Goal: Transaction & Acquisition: Book appointment/travel/reservation

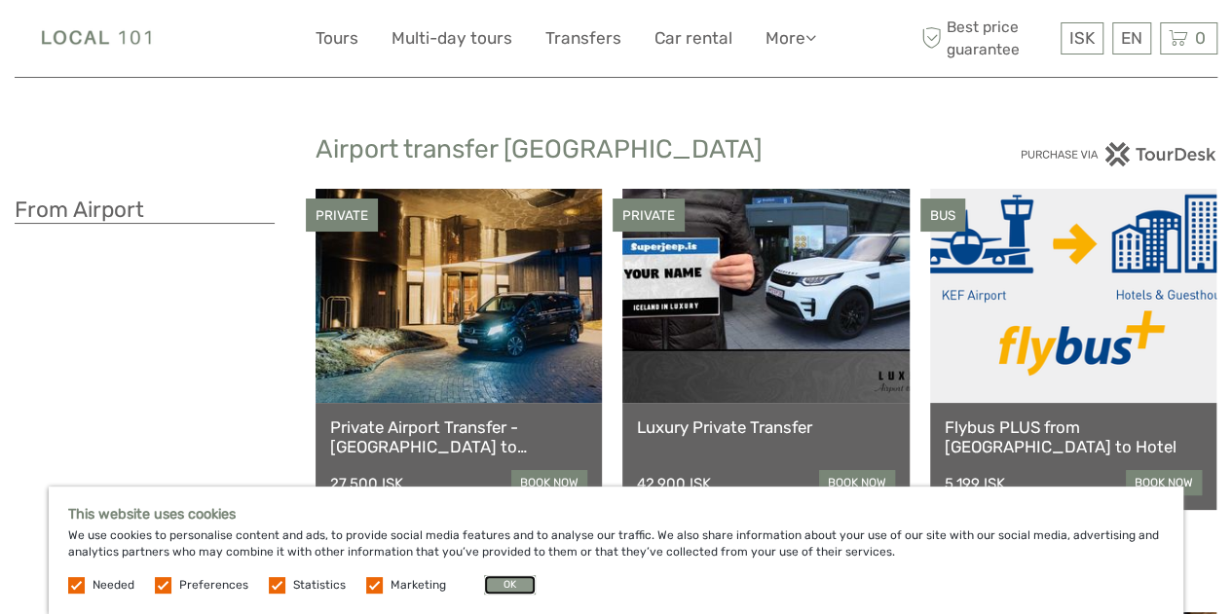
click at [512, 585] on button "OK" at bounding box center [510, 584] width 52 height 19
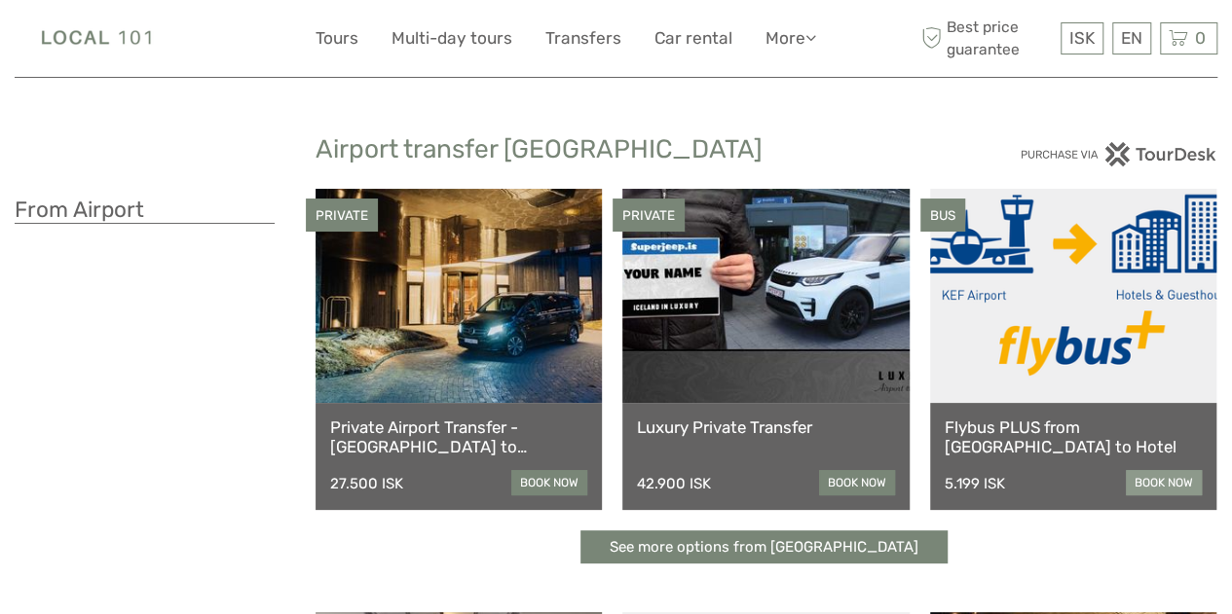
click at [1158, 476] on link "book now" at bounding box center [1164, 482] width 76 height 25
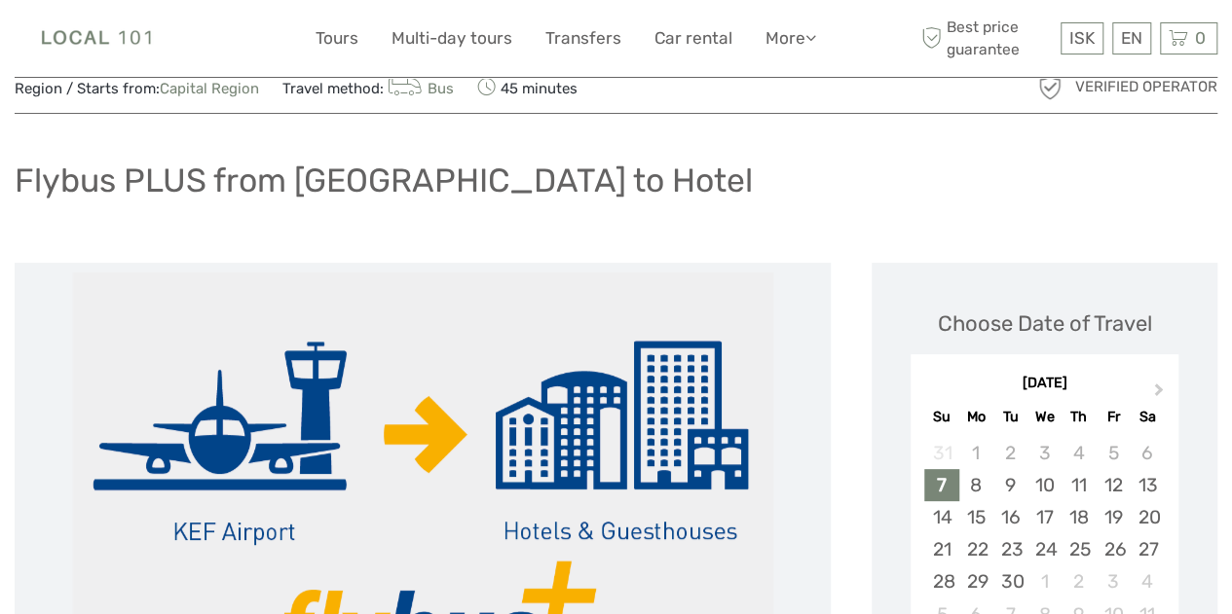
scroll to position [78, 0]
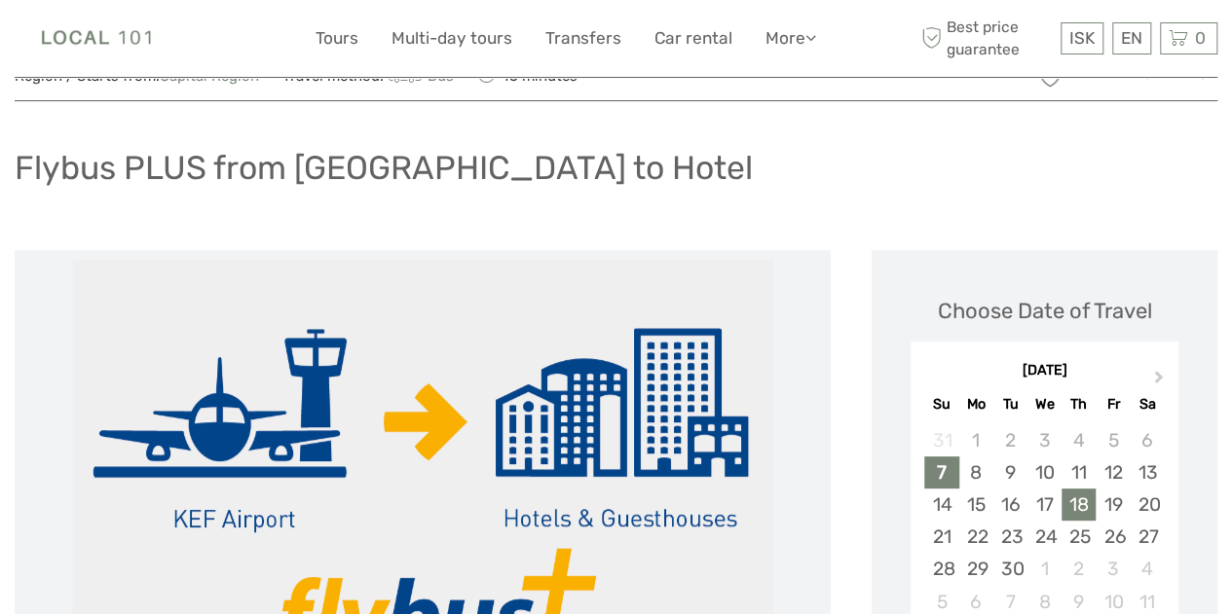
click at [1084, 505] on div "18" at bounding box center [1078, 505] width 34 height 32
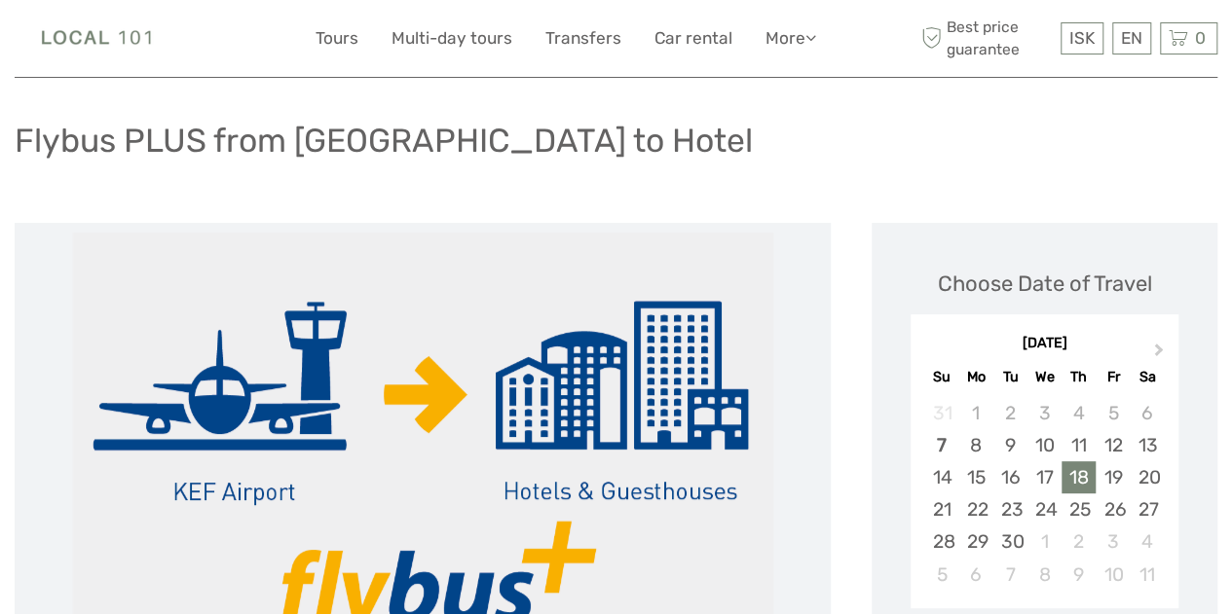
scroll to position [117, 0]
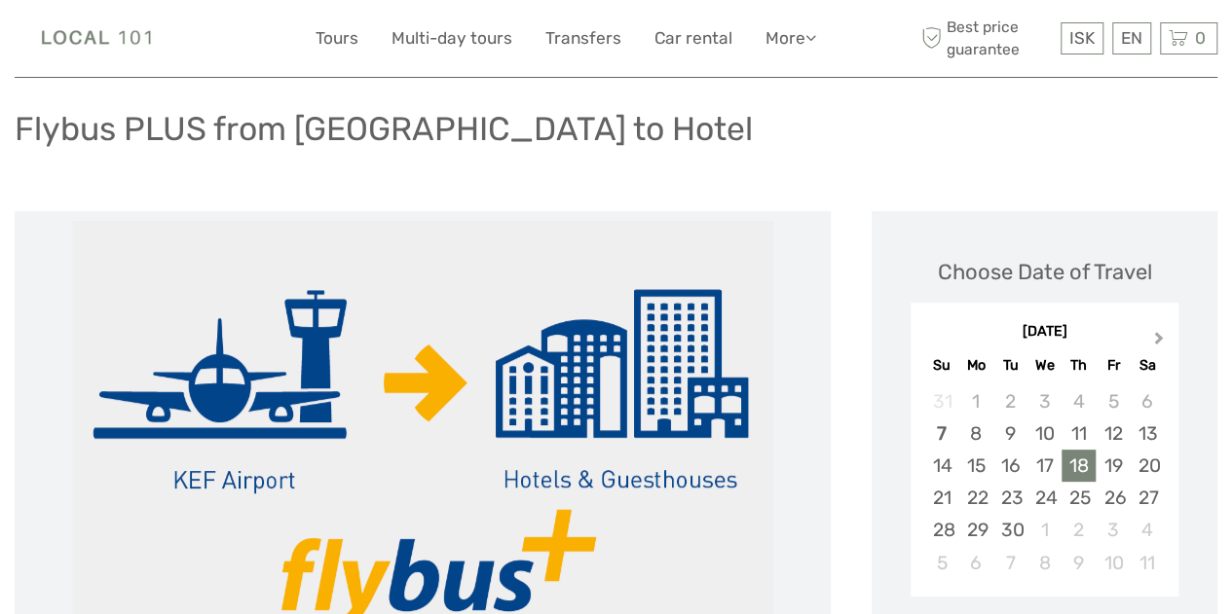
click at [1157, 346] on button "Next Month" at bounding box center [1160, 342] width 31 height 31
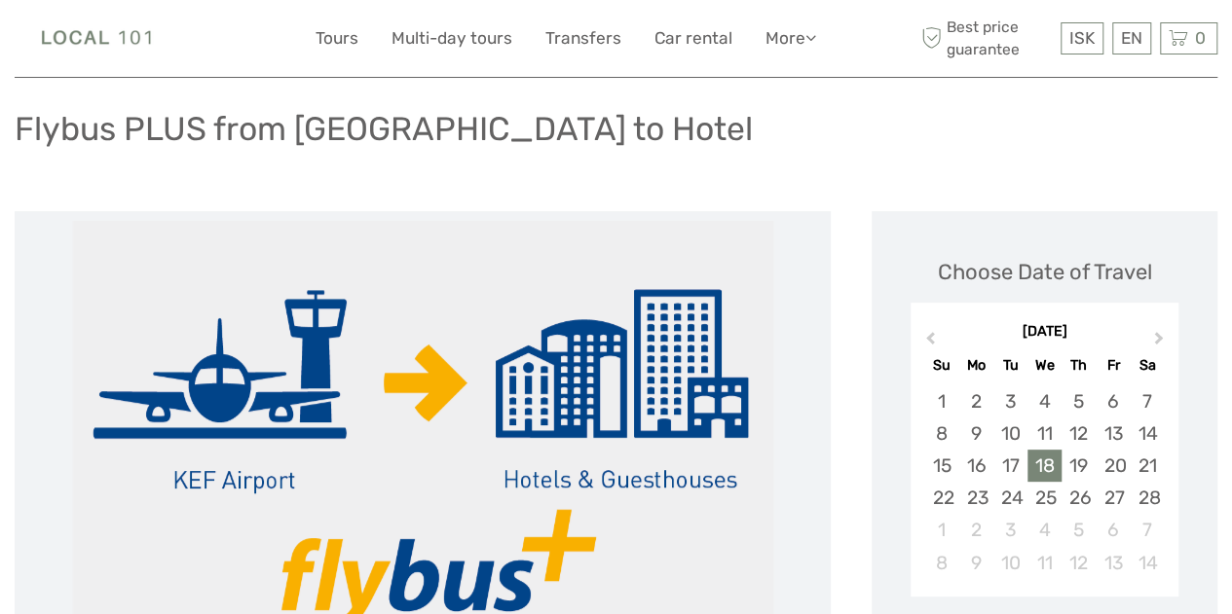
click at [1048, 462] on div "18" at bounding box center [1044, 466] width 34 height 32
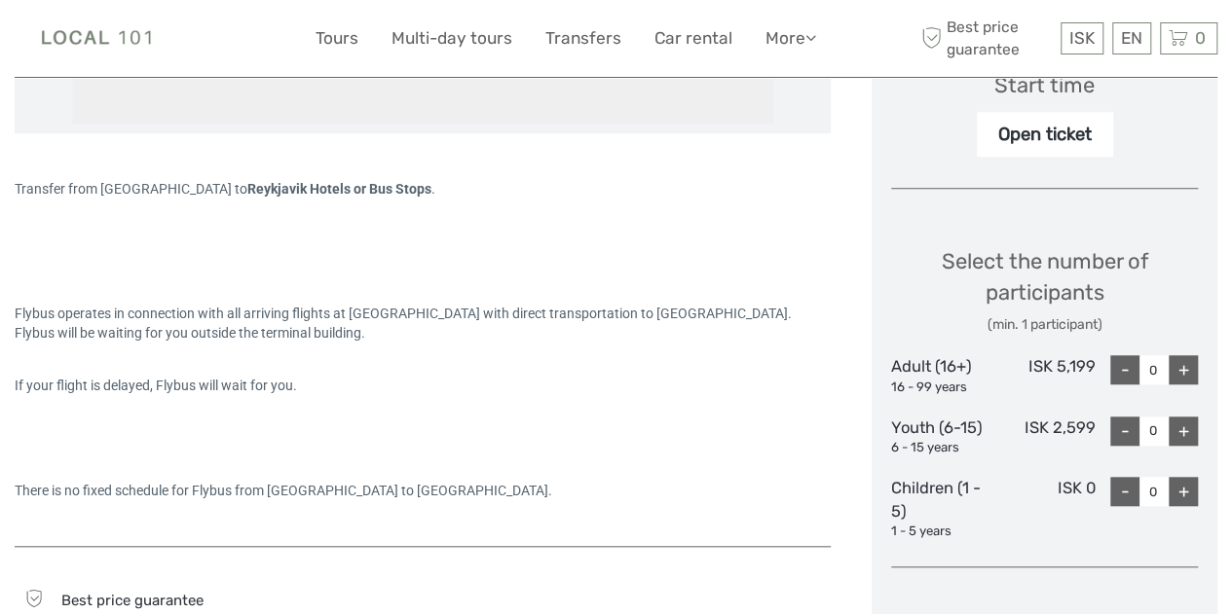
scroll to position [701, 0]
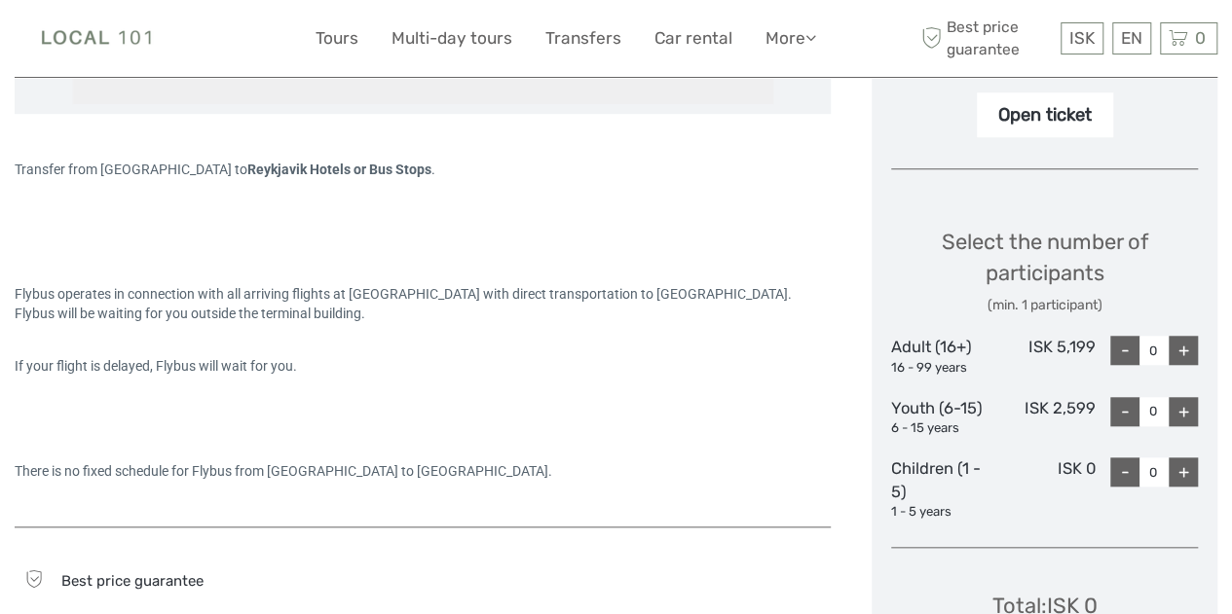
click at [1178, 346] on div "+" at bounding box center [1182, 350] width 29 height 29
type input "2"
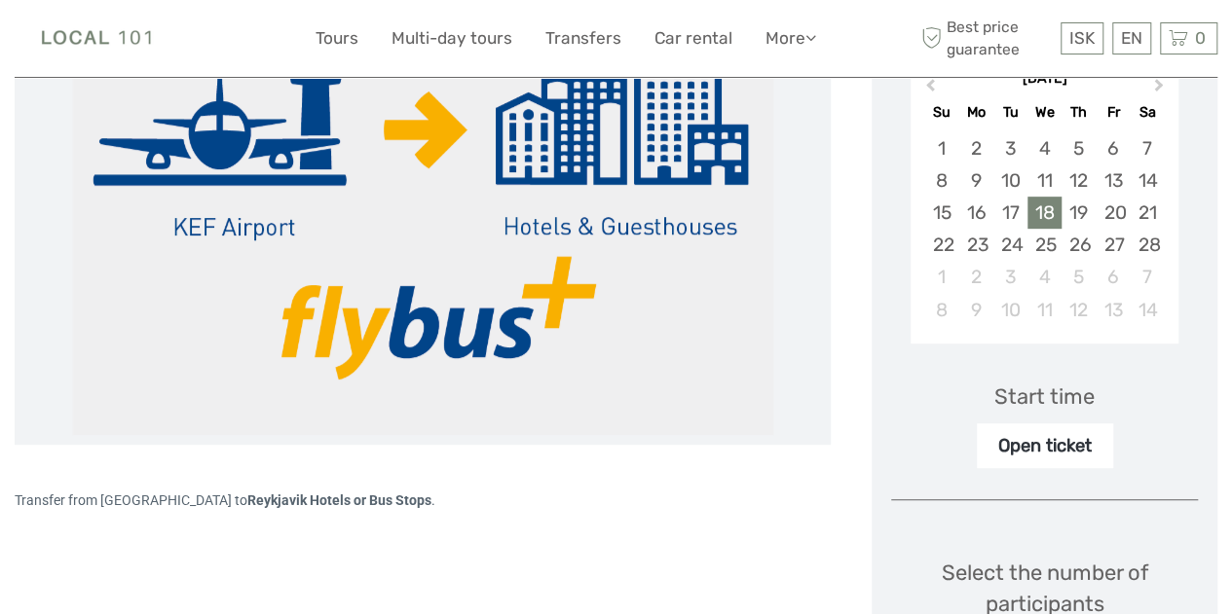
scroll to position [395, 0]
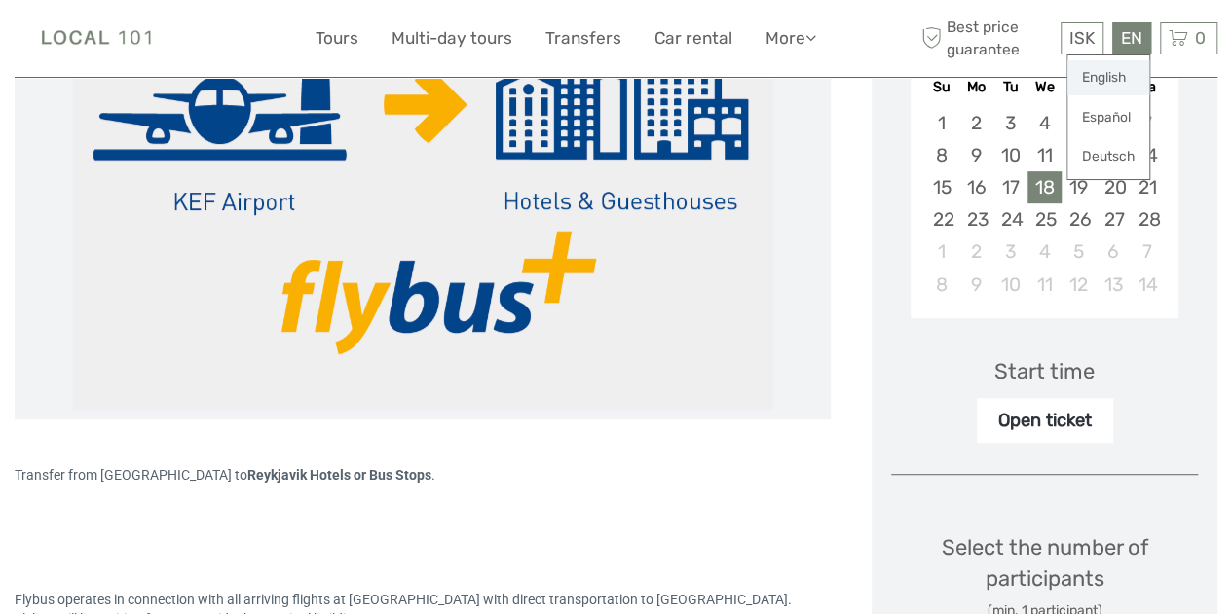
click at [1119, 71] on link "English" at bounding box center [1108, 77] width 82 height 35
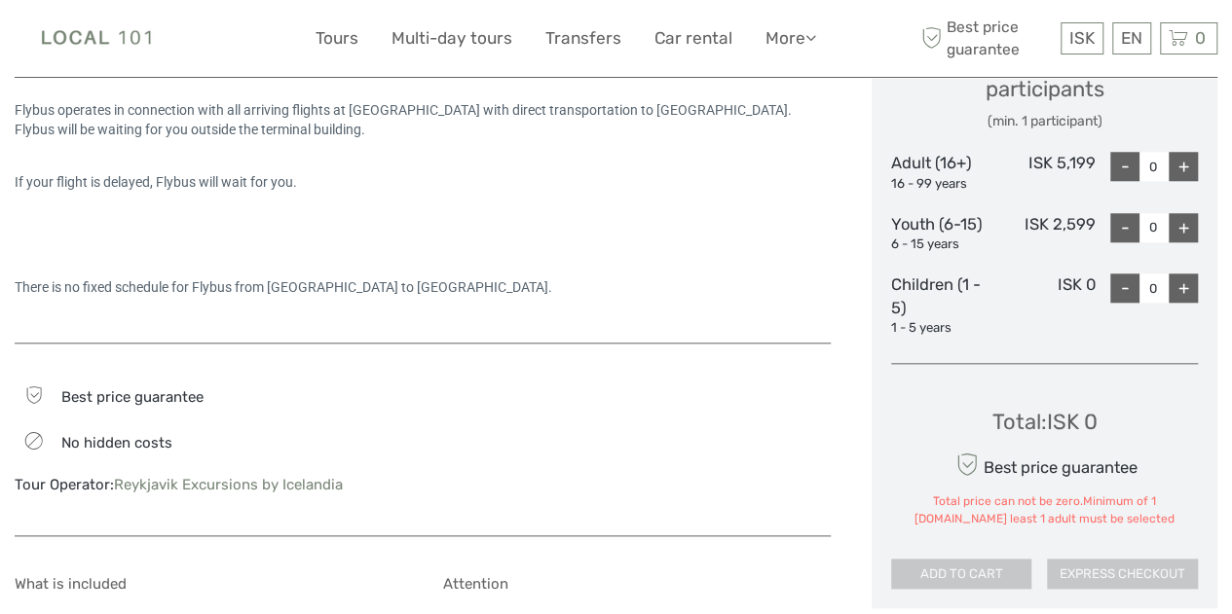
scroll to position [800, 0]
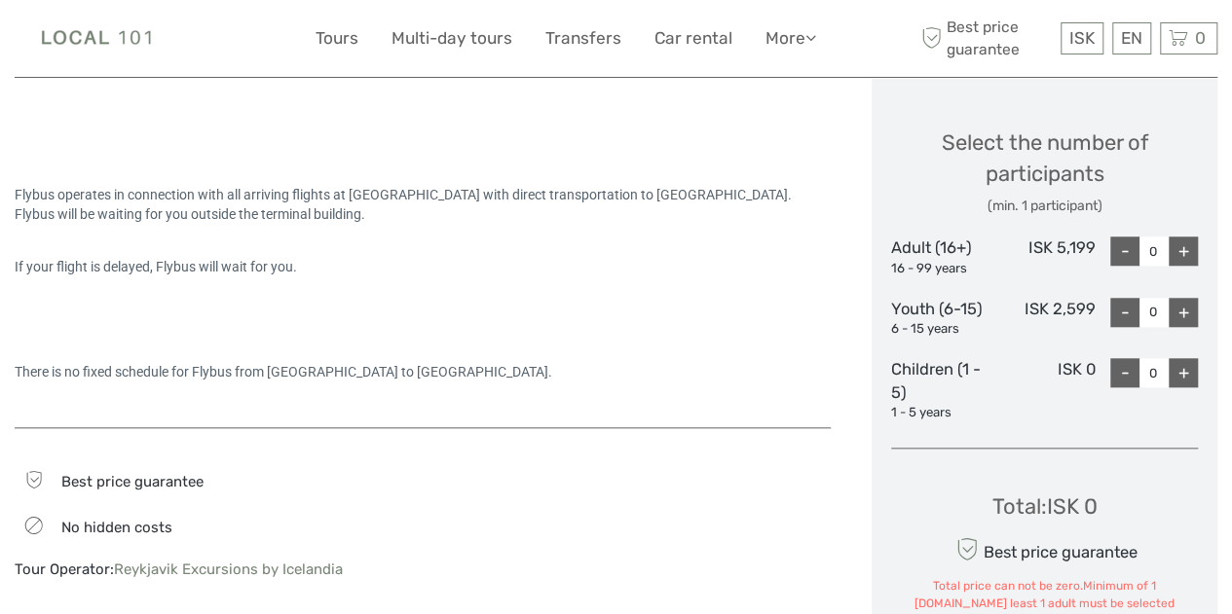
click at [1185, 242] on div "+" at bounding box center [1182, 251] width 29 height 29
type input "2"
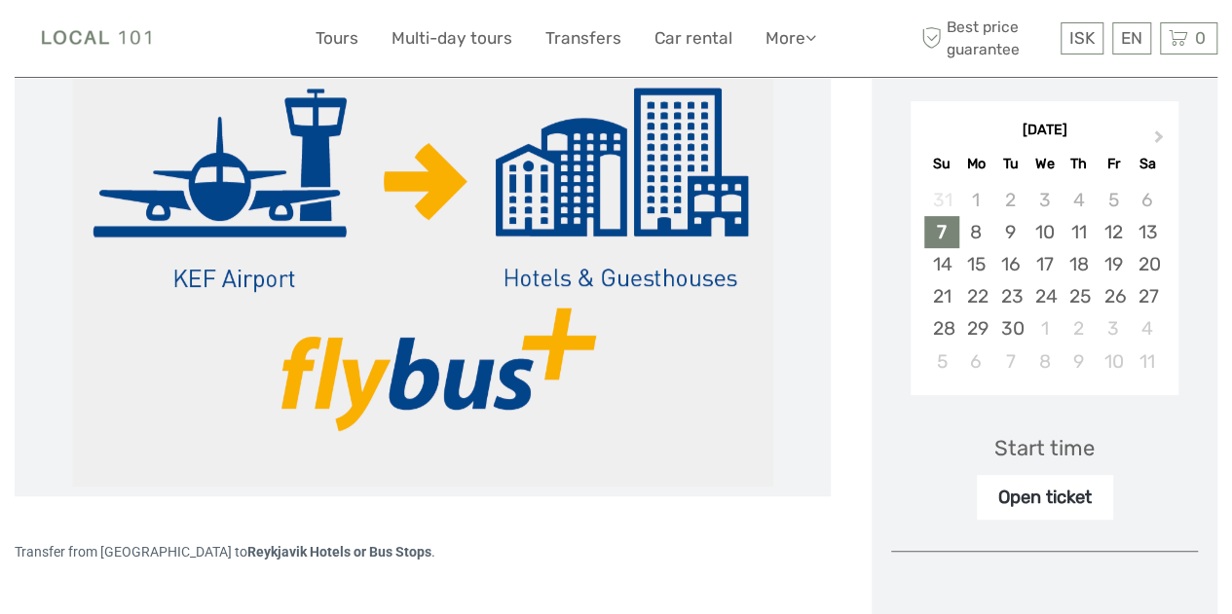
scroll to position [302, 0]
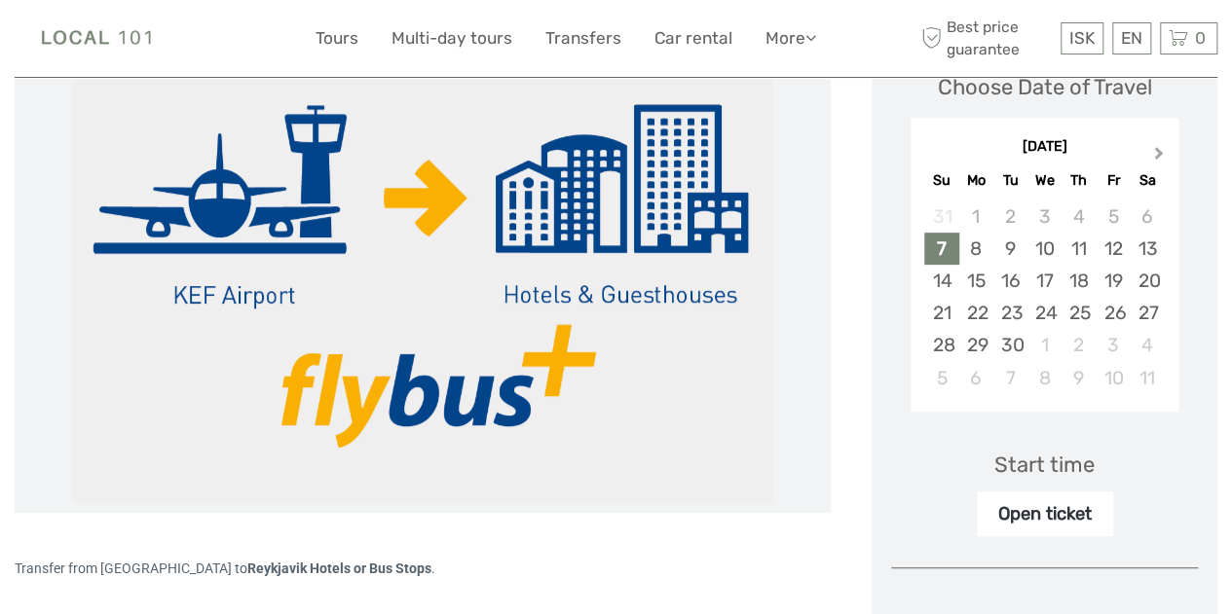
click at [1163, 151] on button "Next Month" at bounding box center [1160, 157] width 31 height 31
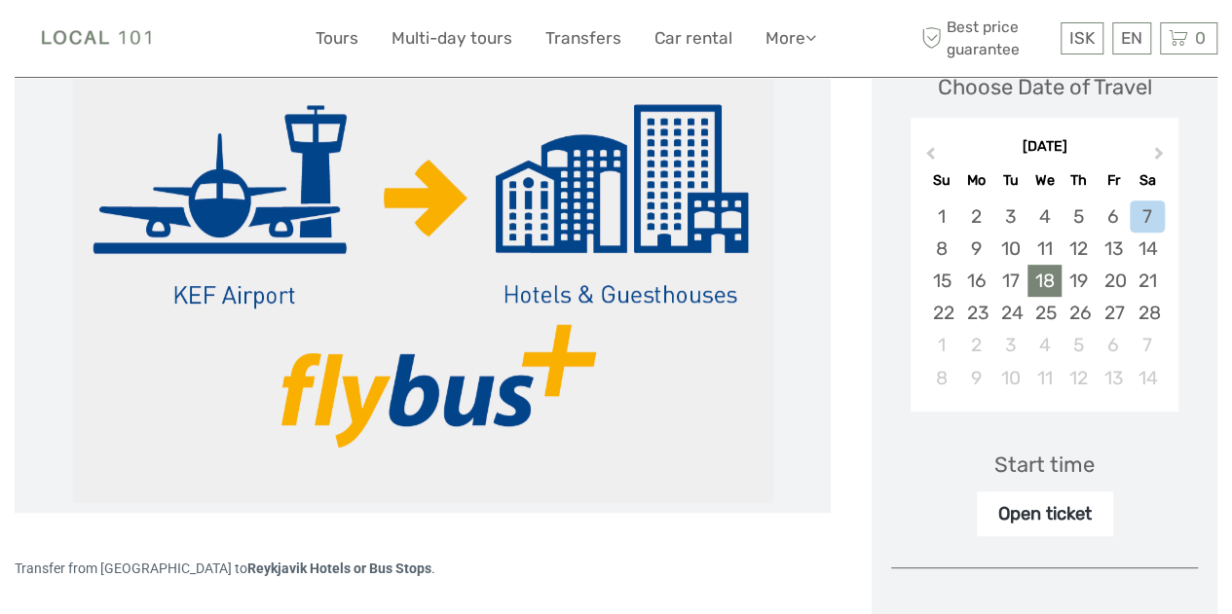
click at [1055, 274] on div "18" at bounding box center [1044, 281] width 34 height 32
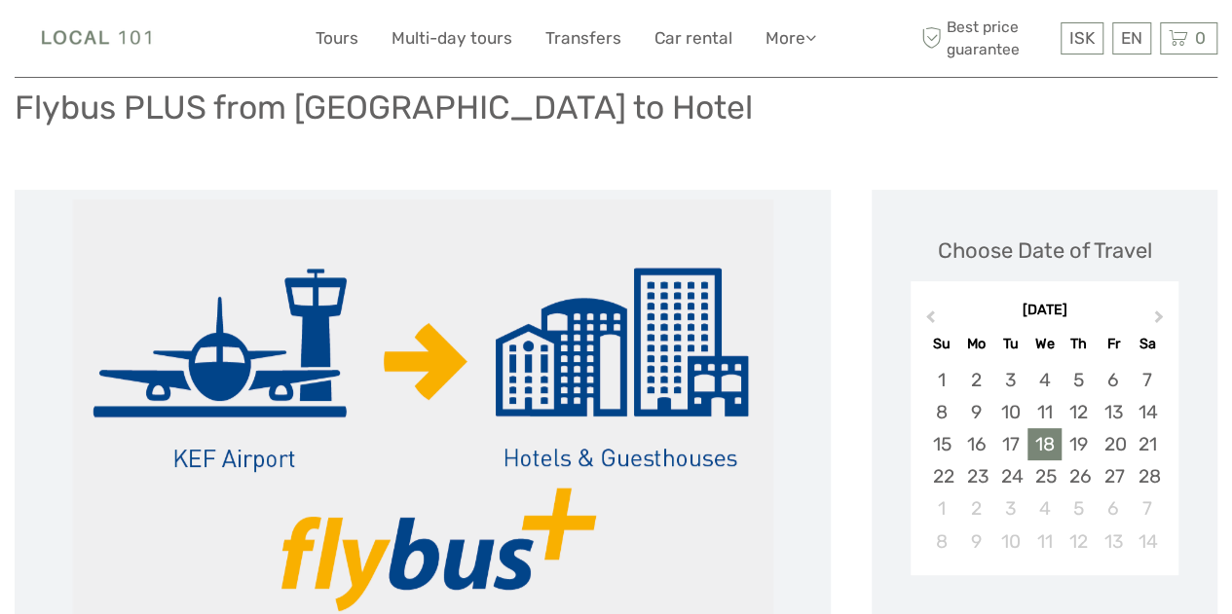
scroll to position [0, 0]
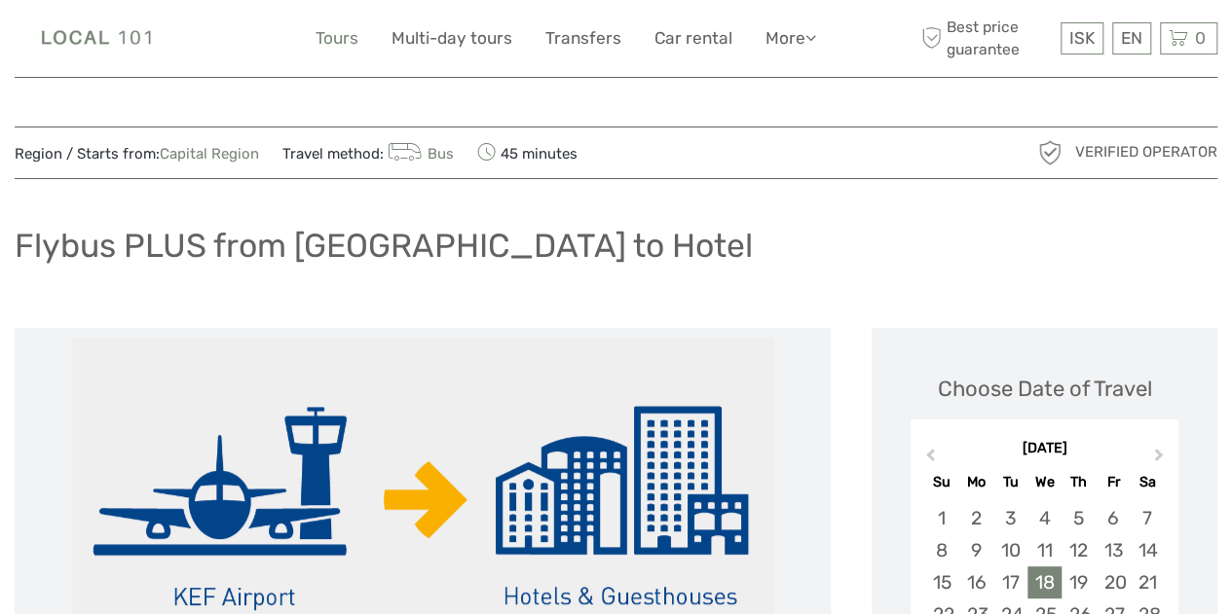
click at [342, 46] on link "Tours" at bounding box center [336, 38] width 43 height 28
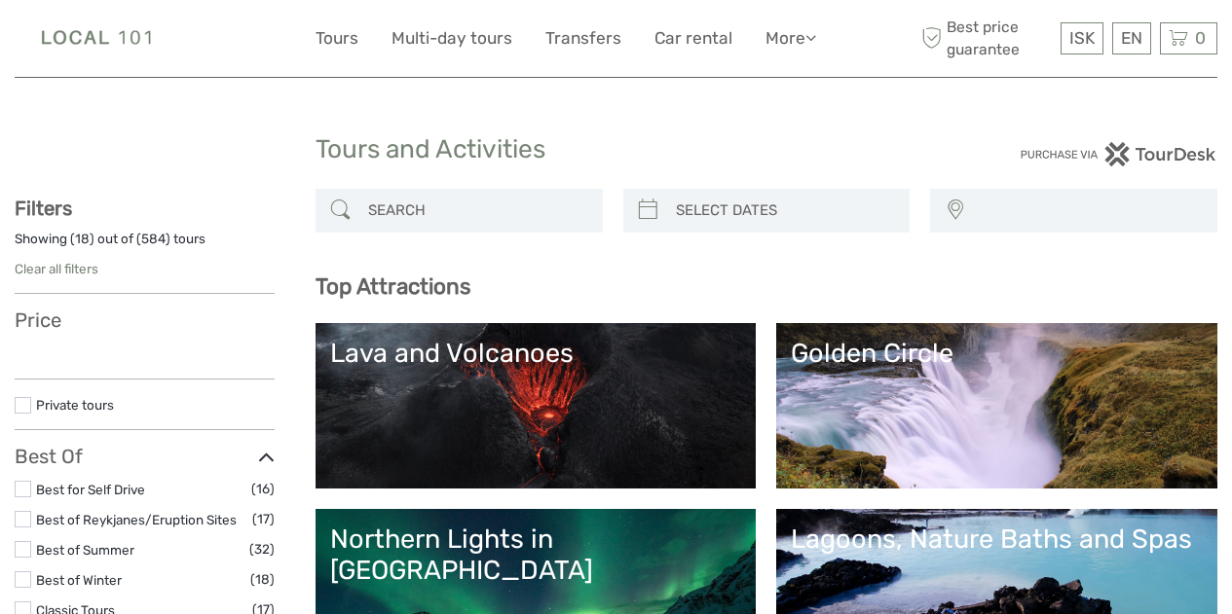
select select
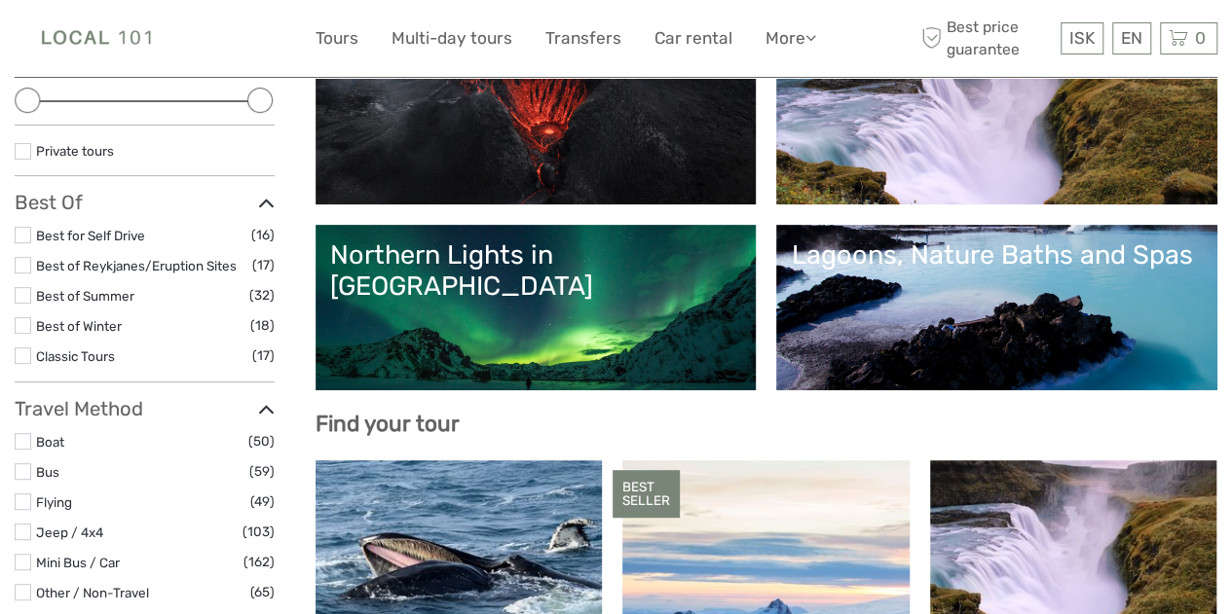
scroll to position [280, 0]
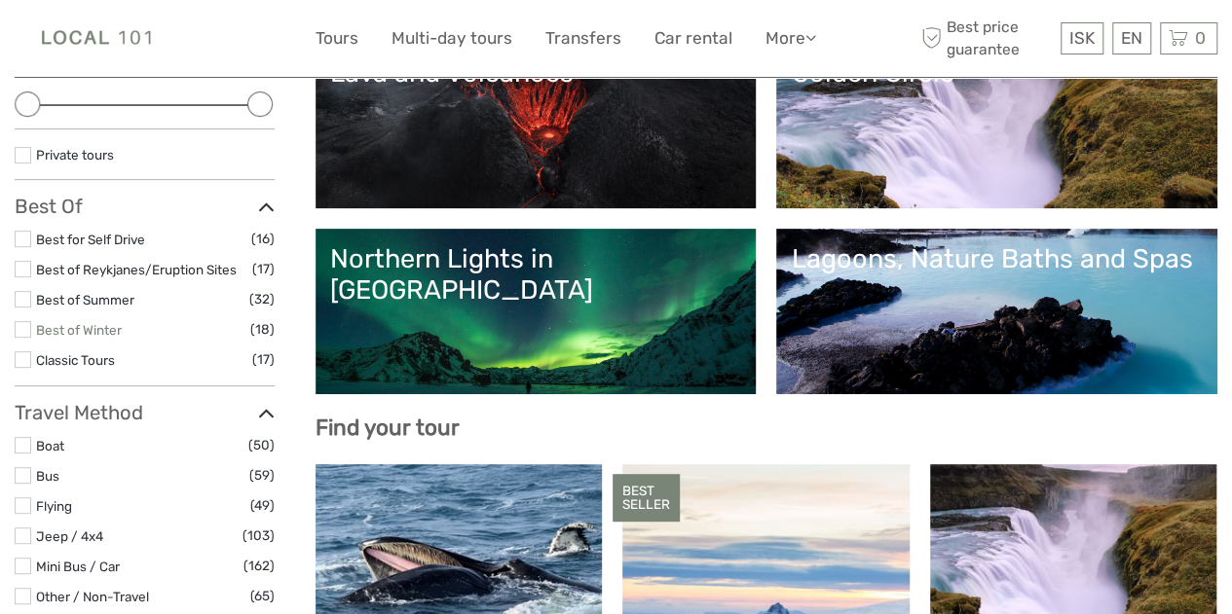
click at [46, 332] on link "Best of Winter" at bounding box center [79, 330] width 86 height 16
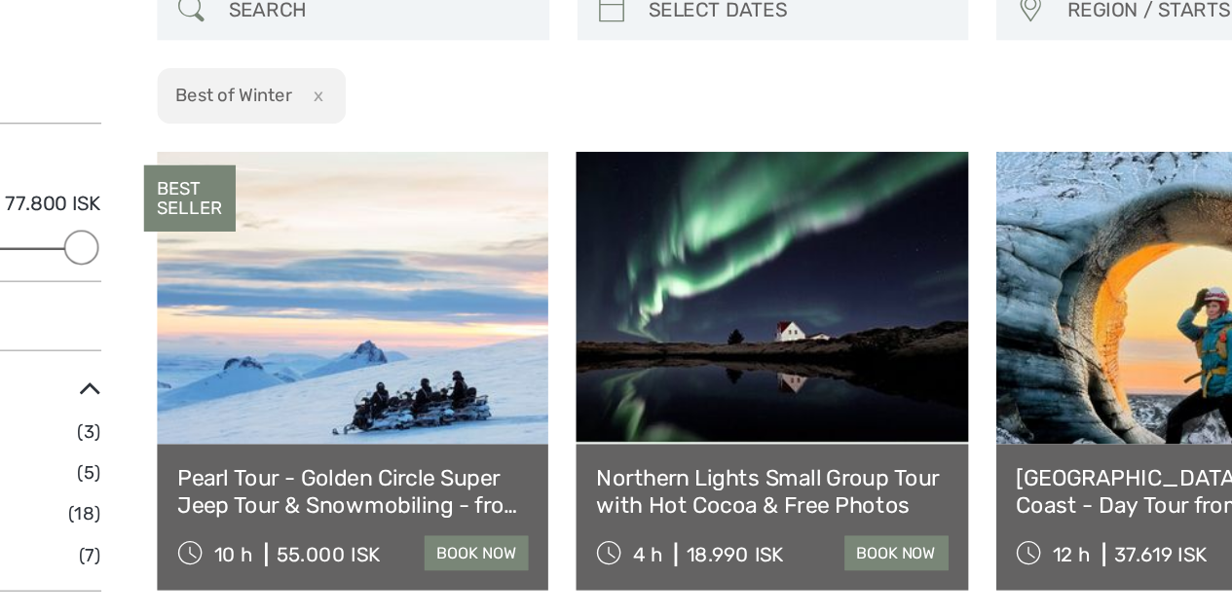
scroll to position [110, 0]
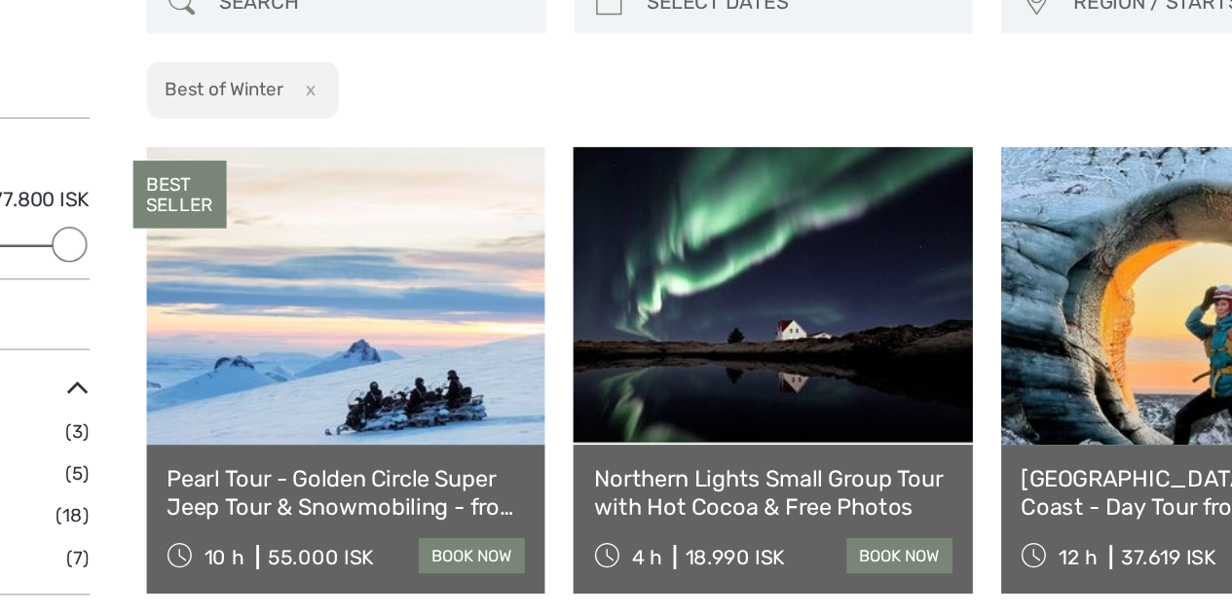
click at [749, 351] on link at bounding box center [765, 311] width 286 height 214
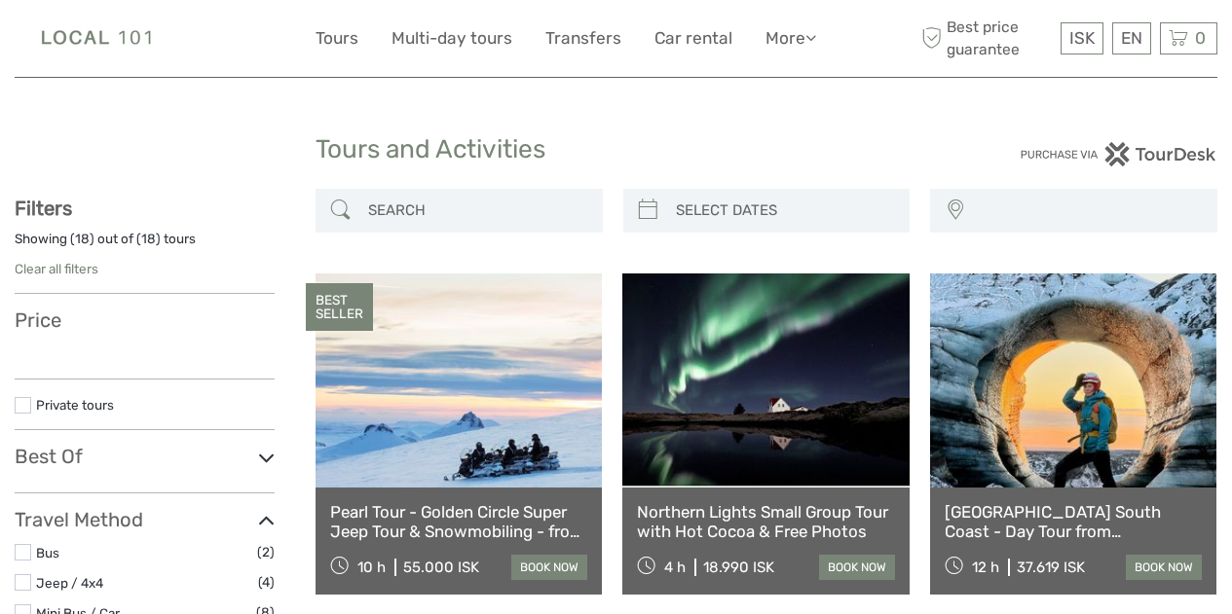
select select
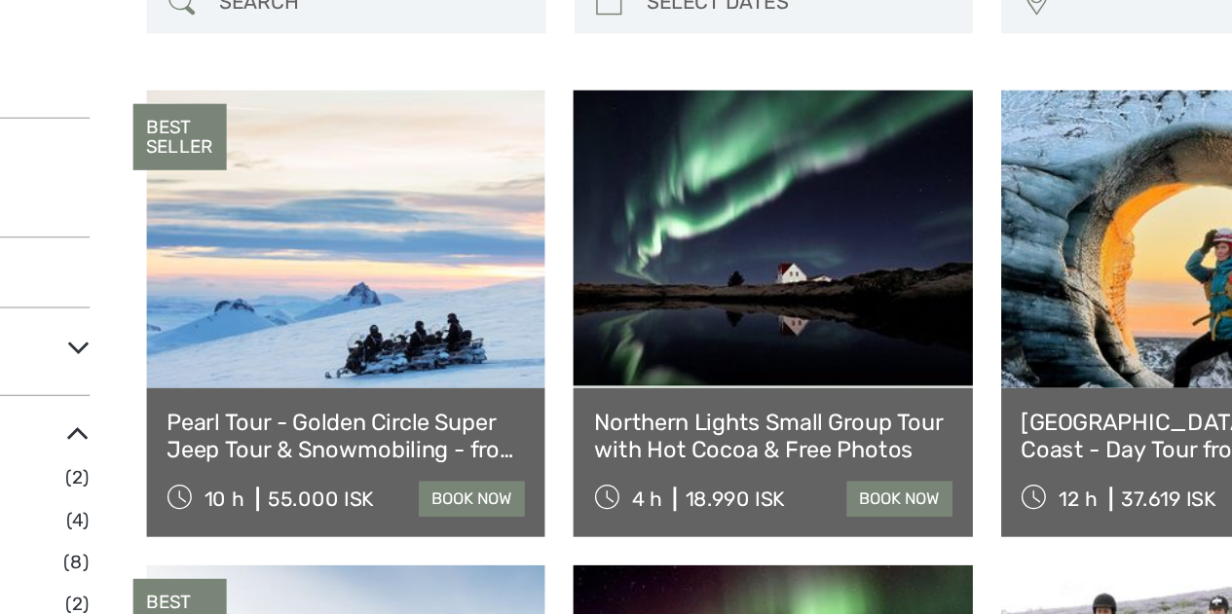
select select
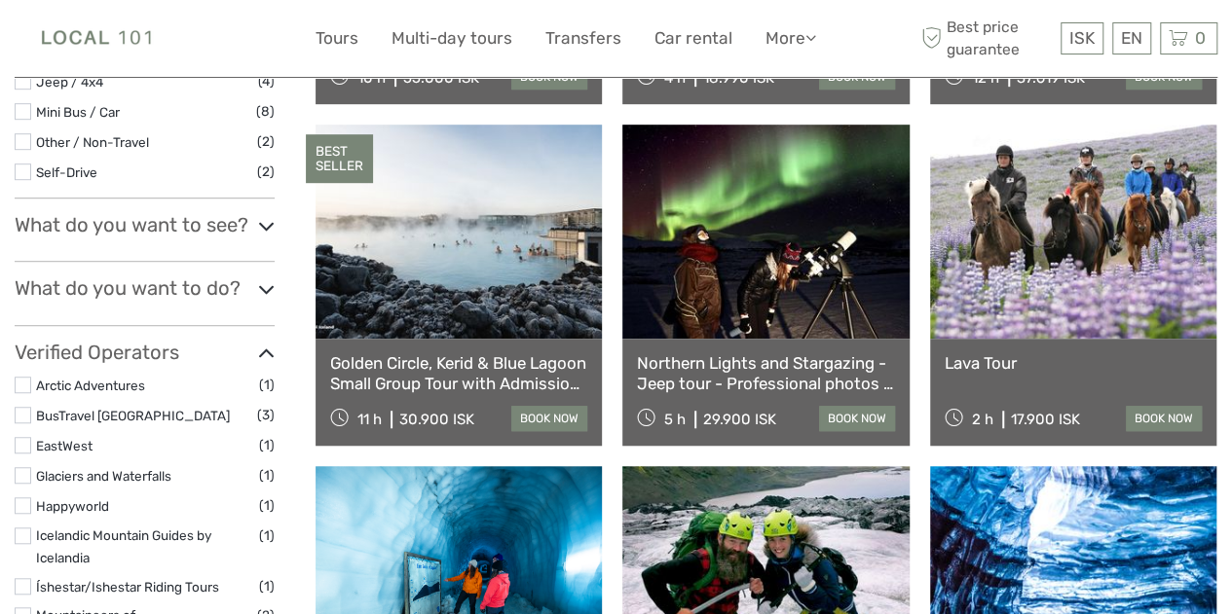
scroll to position [541, 0]
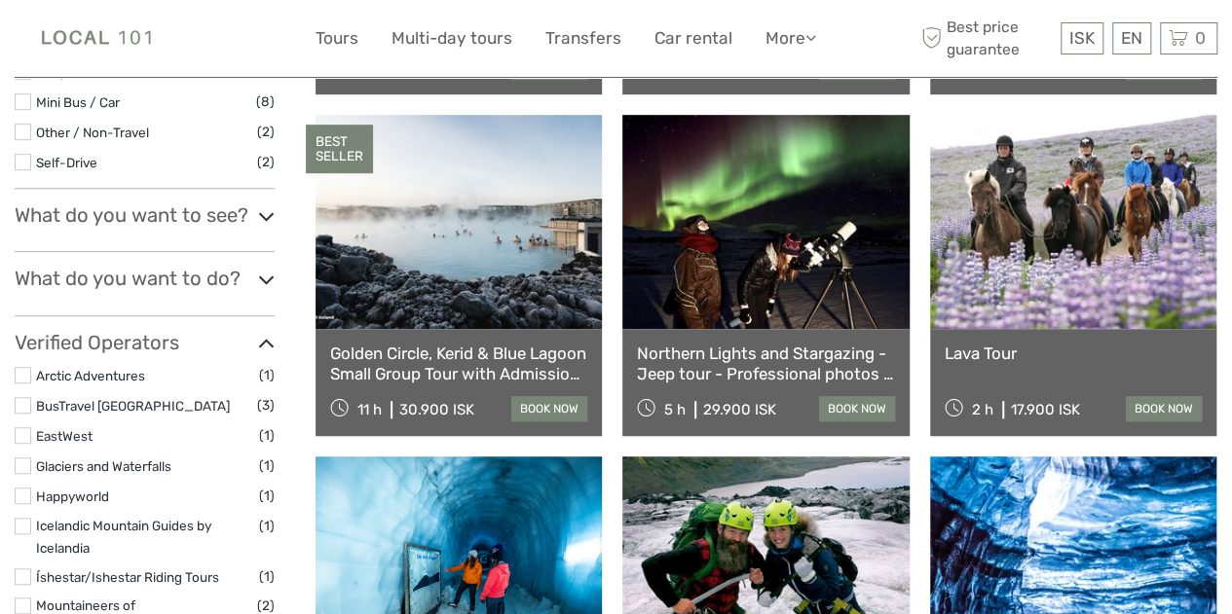
click at [477, 367] on link "Golden Circle, Kerid & Blue Lagoon Small Group Tour with Admission Ticket" at bounding box center [458, 364] width 257 height 40
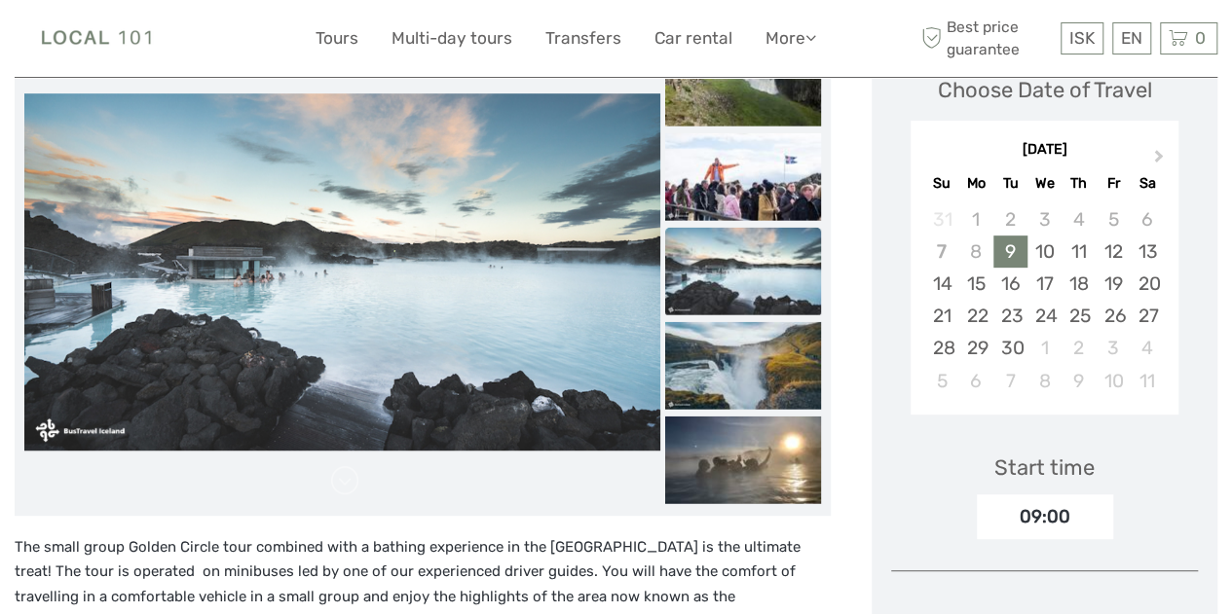
scroll to position [288, 0]
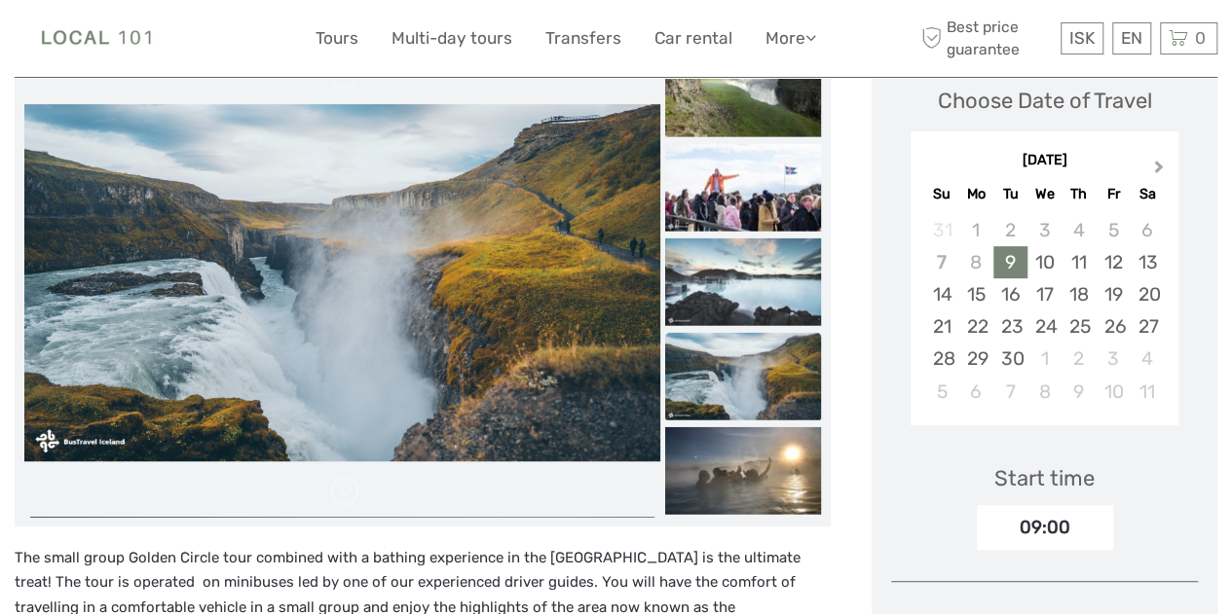
click at [1159, 166] on span "Next Month" at bounding box center [1159, 171] width 0 height 28
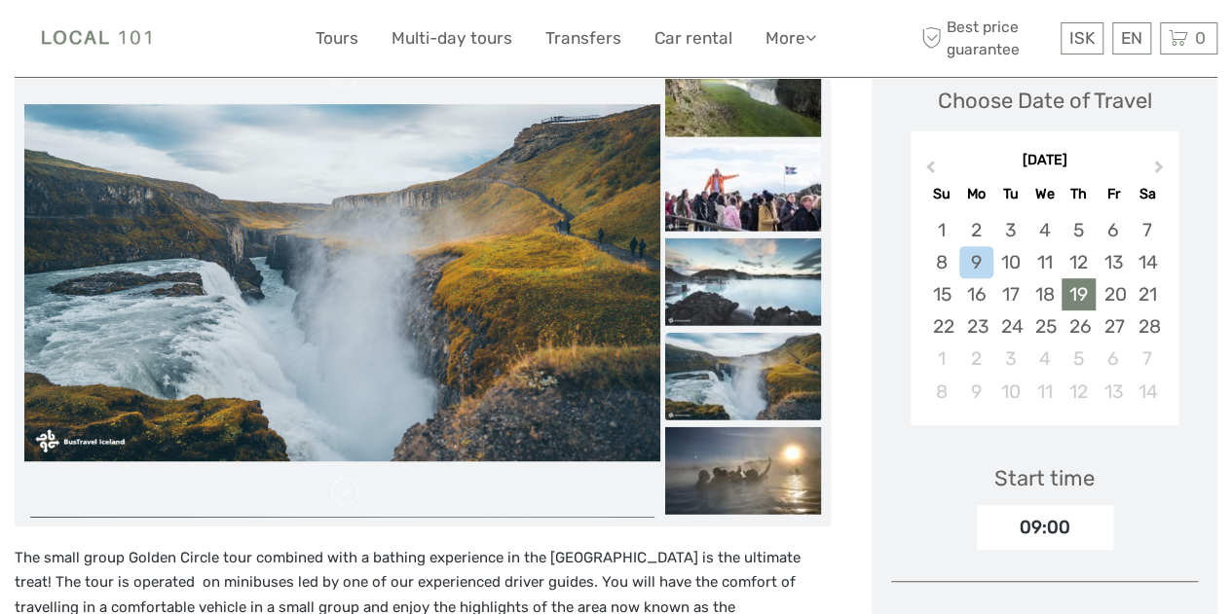
click at [1088, 288] on div "19" at bounding box center [1078, 294] width 34 height 32
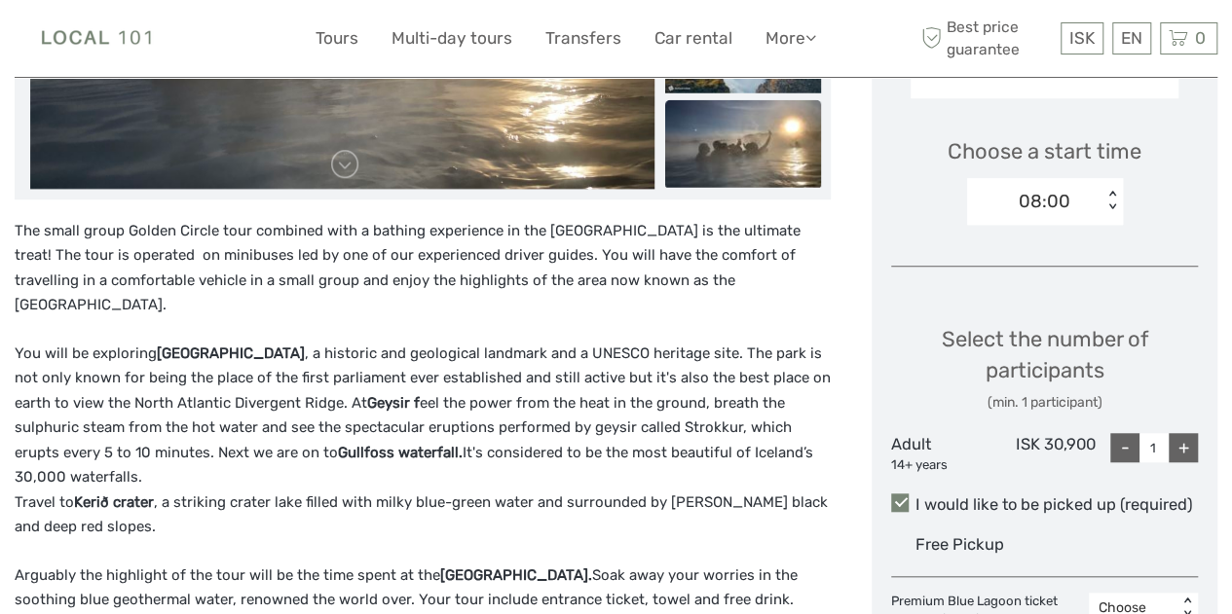
scroll to position [623, 0]
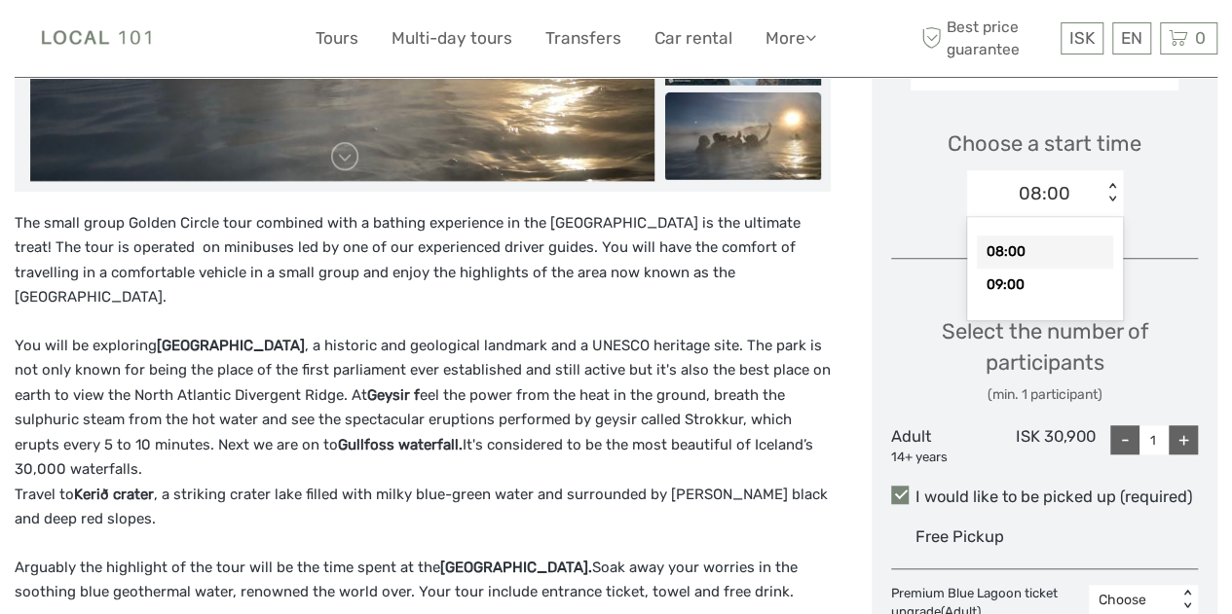
click at [1091, 198] on div "08:00" at bounding box center [1034, 193] width 135 height 29
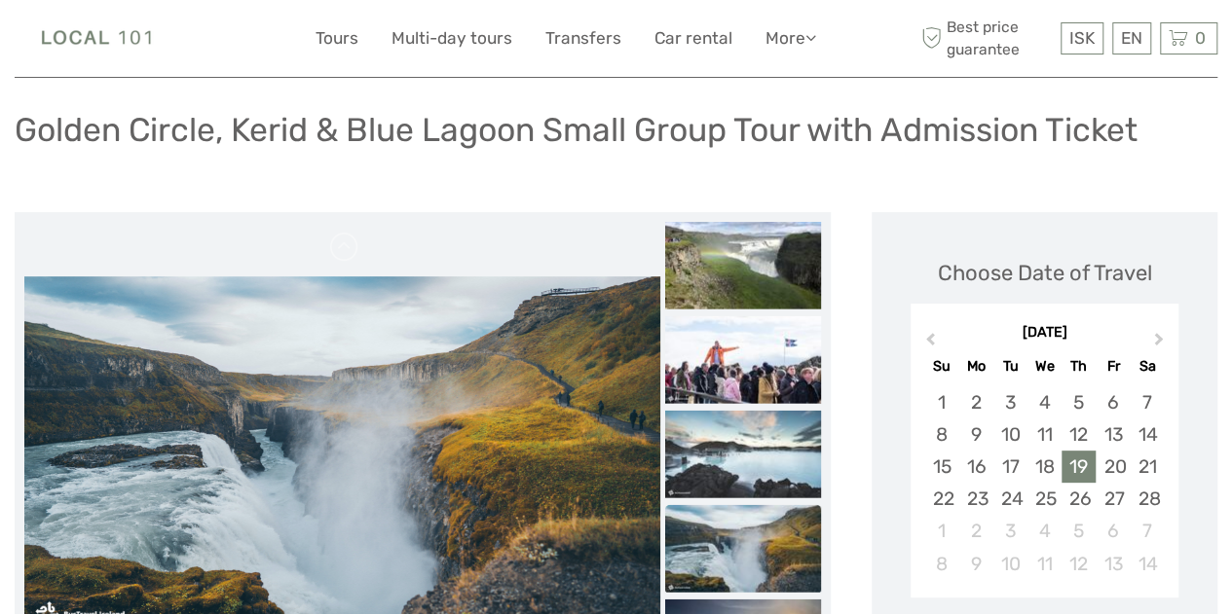
scroll to position [0, 0]
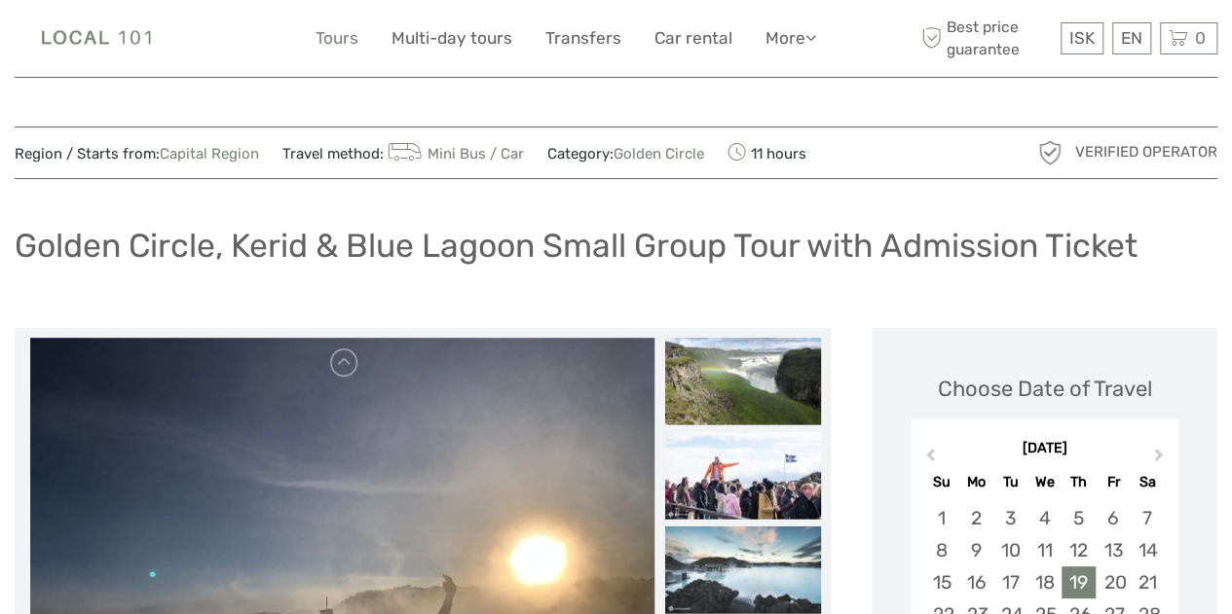
click at [335, 44] on link "Tours" at bounding box center [336, 38] width 43 height 28
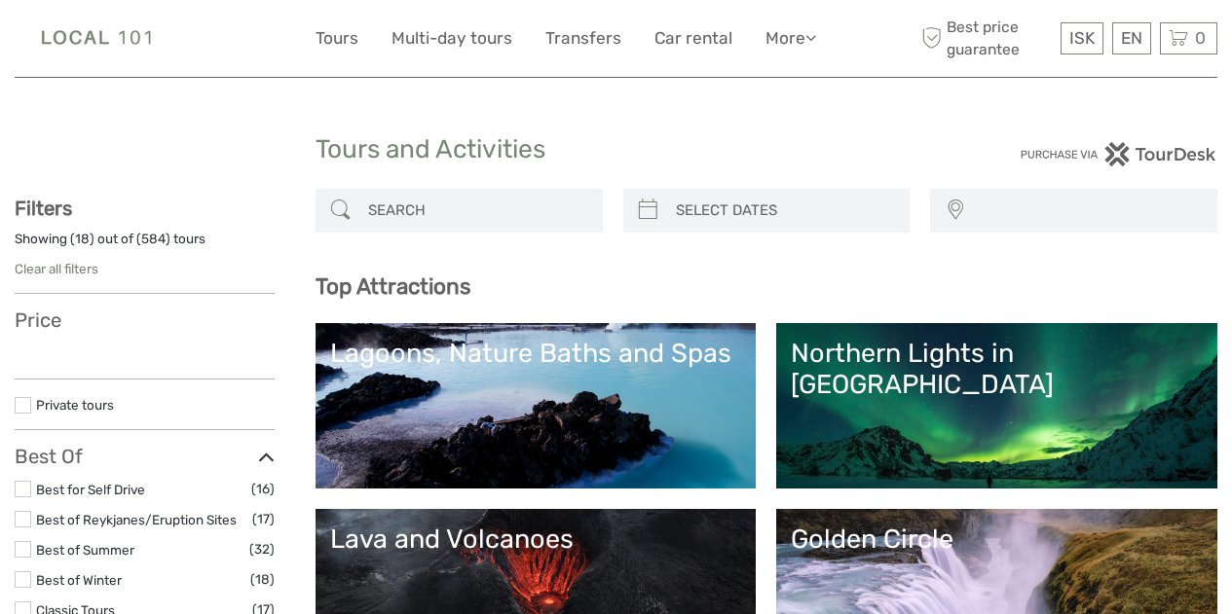
select select
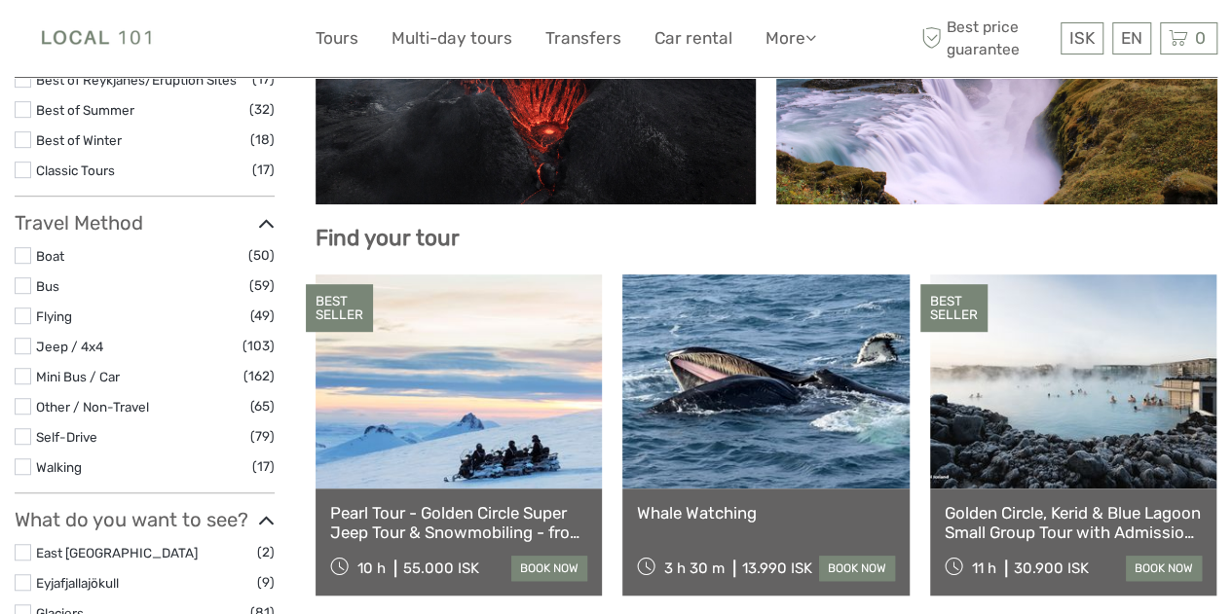
scroll to position [475, 0]
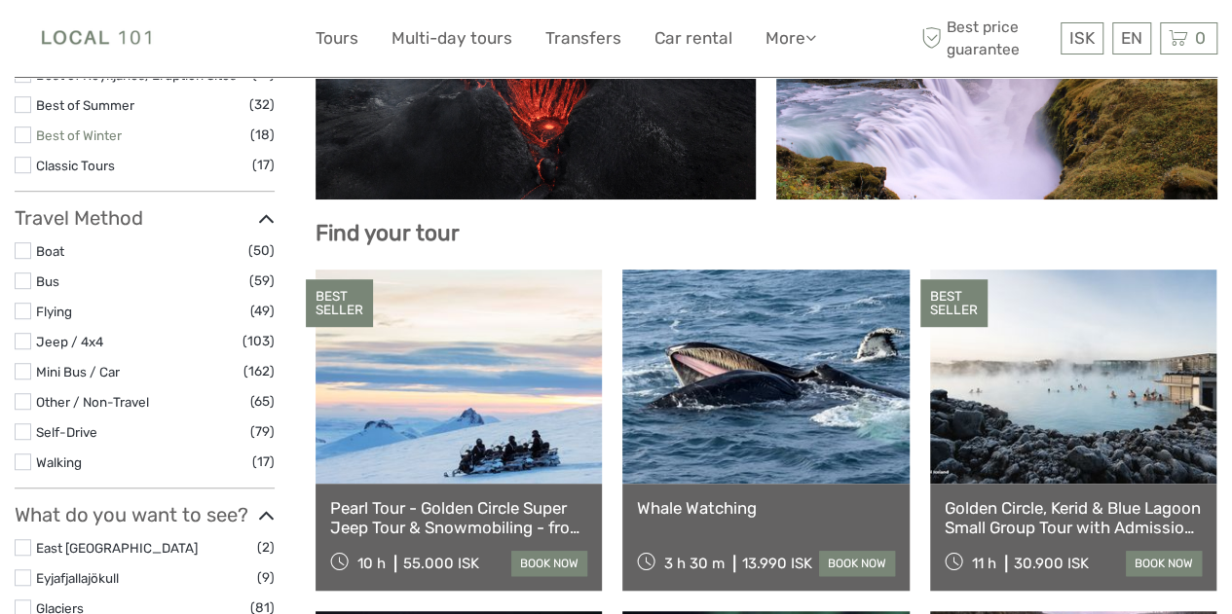
click at [99, 138] on link "Best of Winter" at bounding box center [79, 136] width 86 height 16
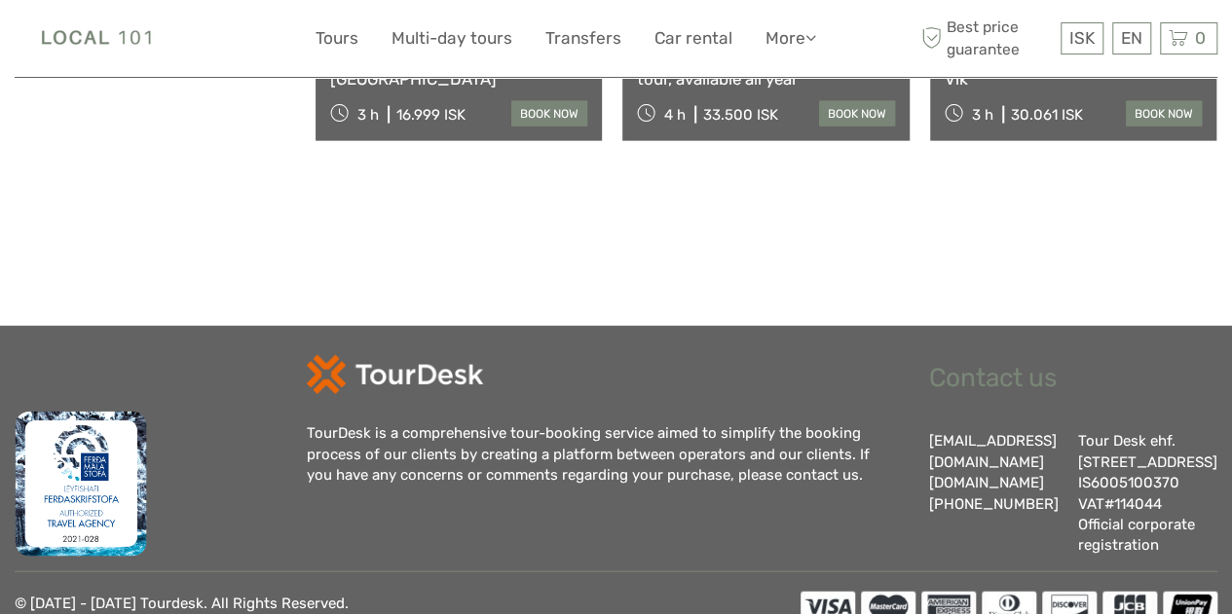
scroll to position [2318, 0]
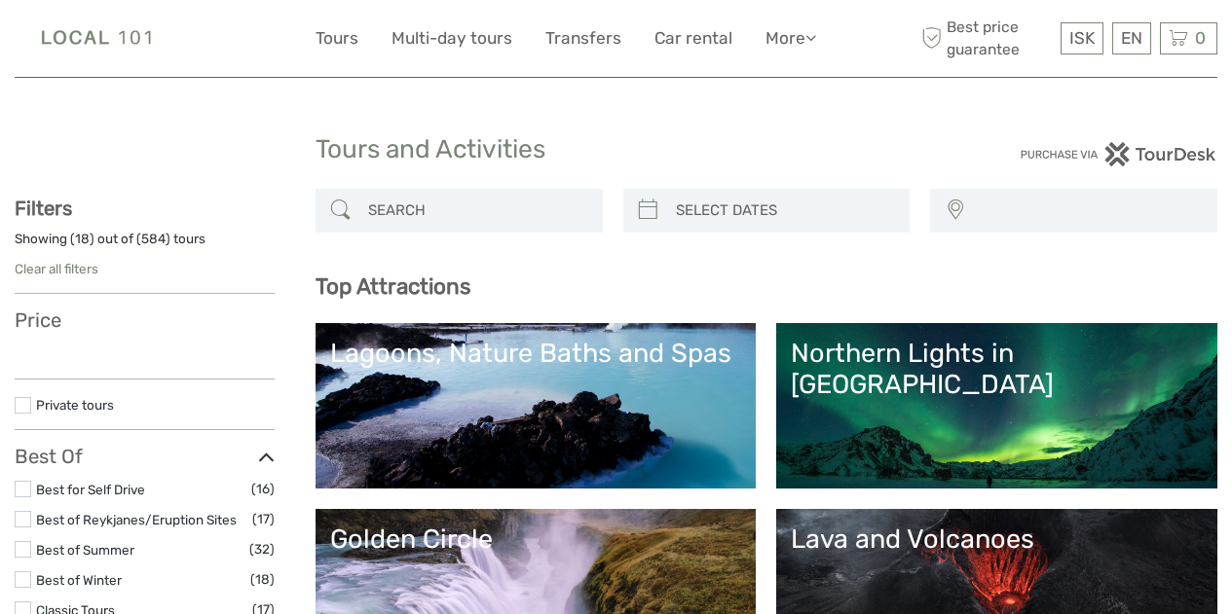
select select
